Goal: Navigation & Orientation: Find specific page/section

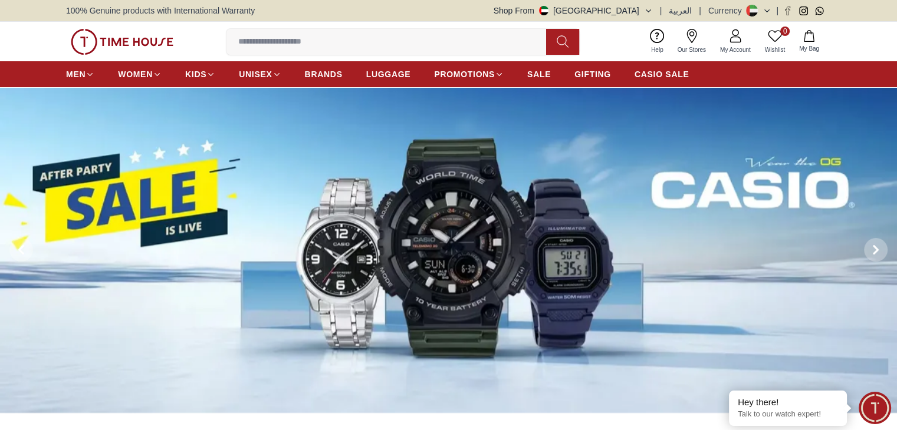
click at [653, 12] on icon "button" at bounding box center [648, 10] width 9 height 9
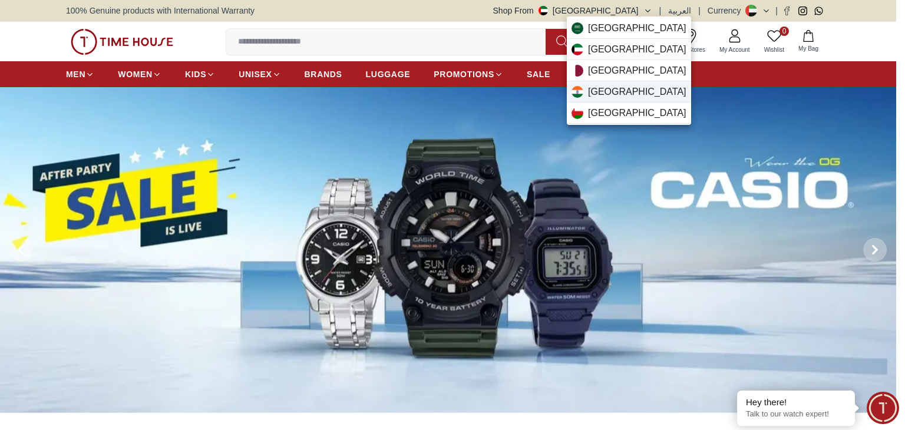
click at [613, 95] on div "India" at bounding box center [629, 91] width 124 height 21
